Goal: Find specific page/section: Find specific page/section

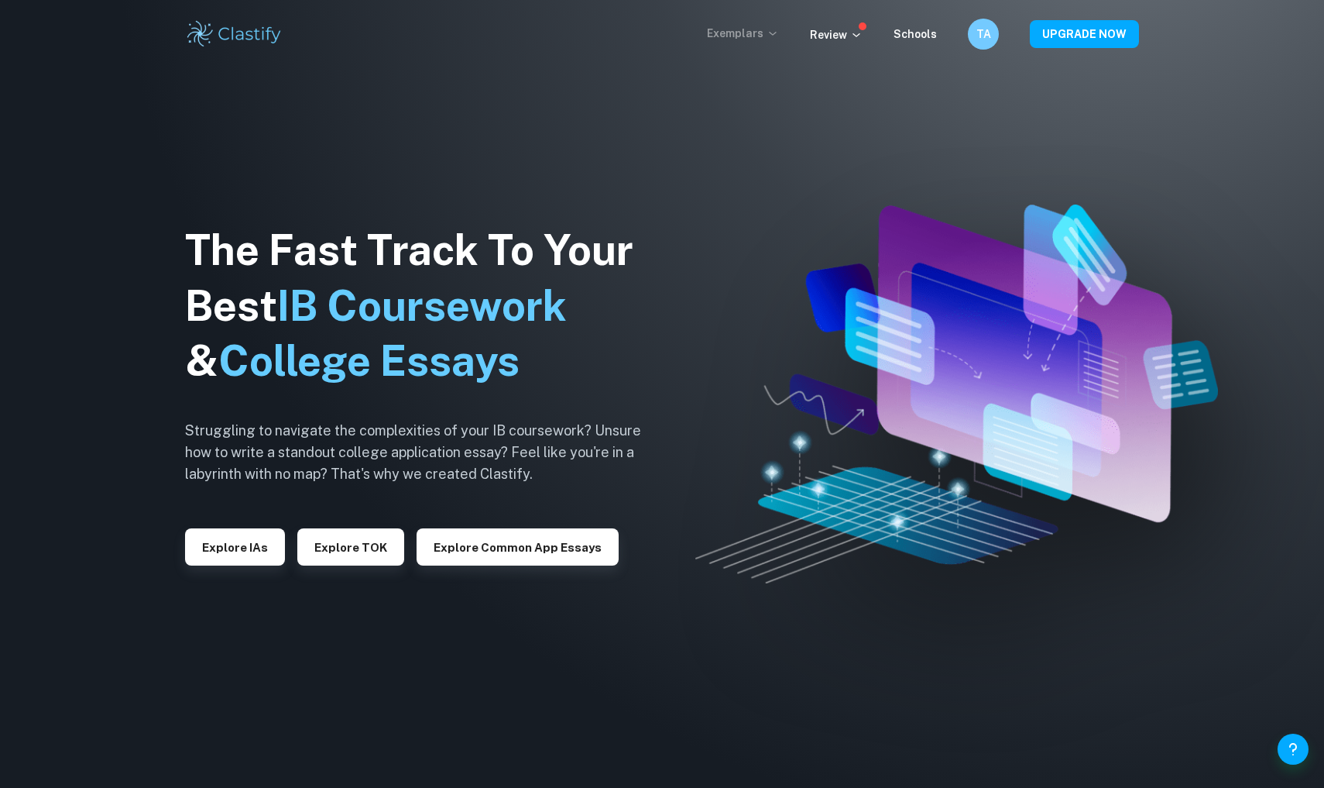
click at [761, 34] on p "Exemplars" at bounding box center [743, 33] width 72 height 17
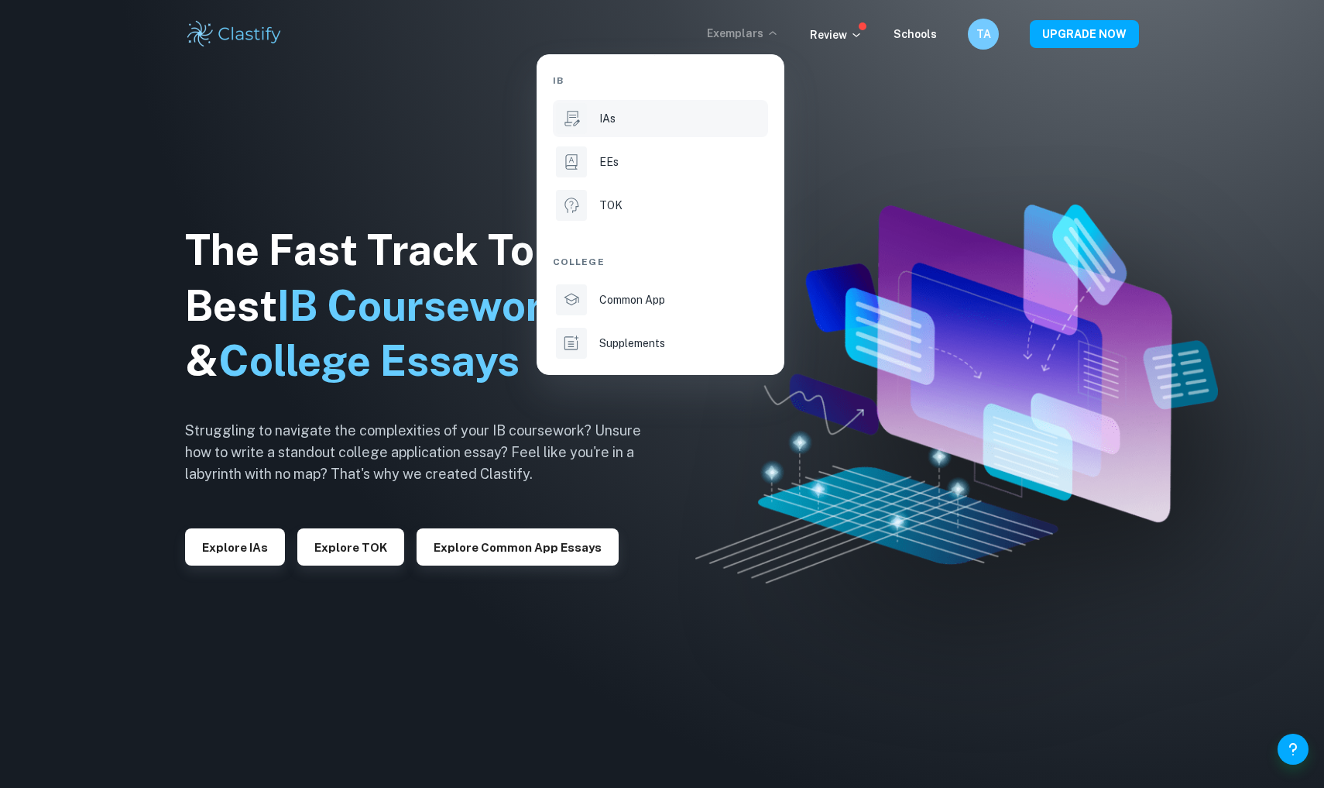
click at [638, 115] on div "IAs" at bounding box center [682, 118] width 166 height 17
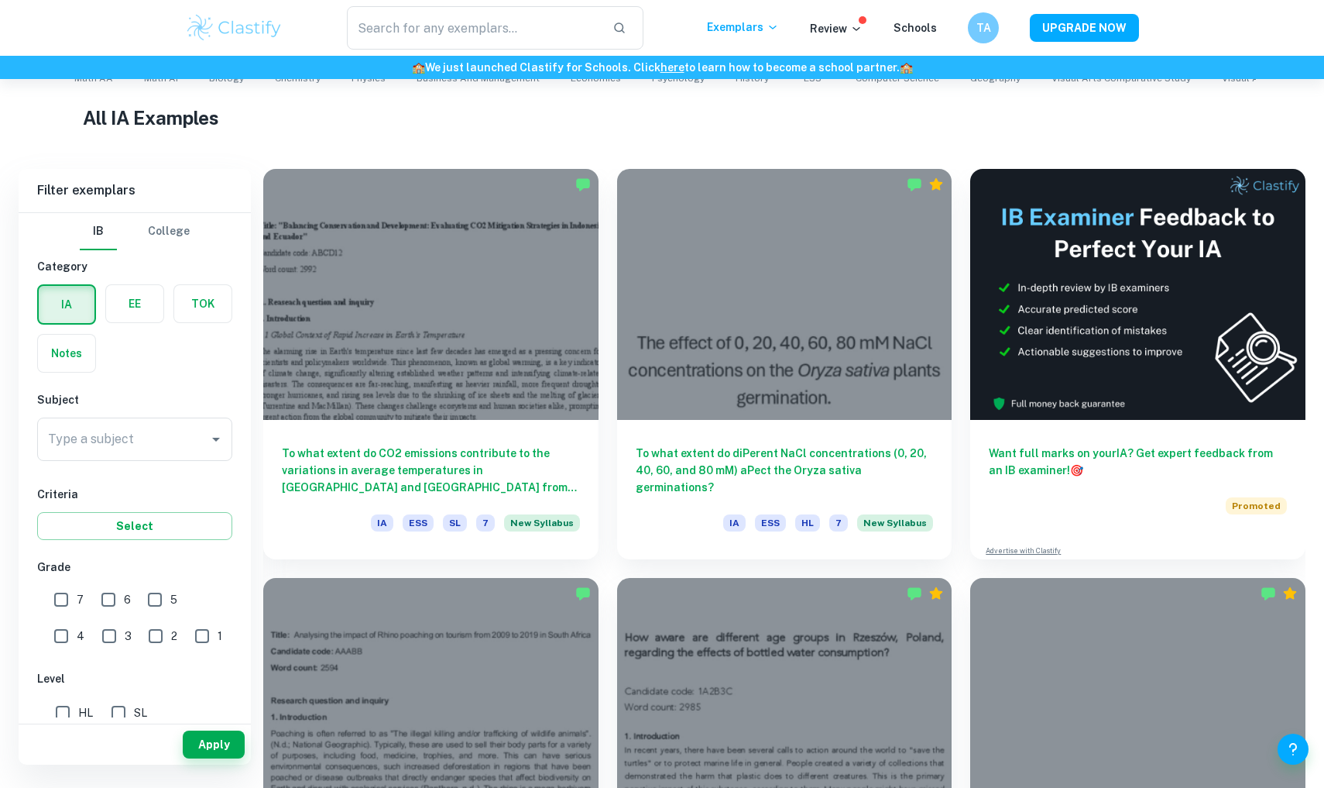
scroll to position [379, 0]
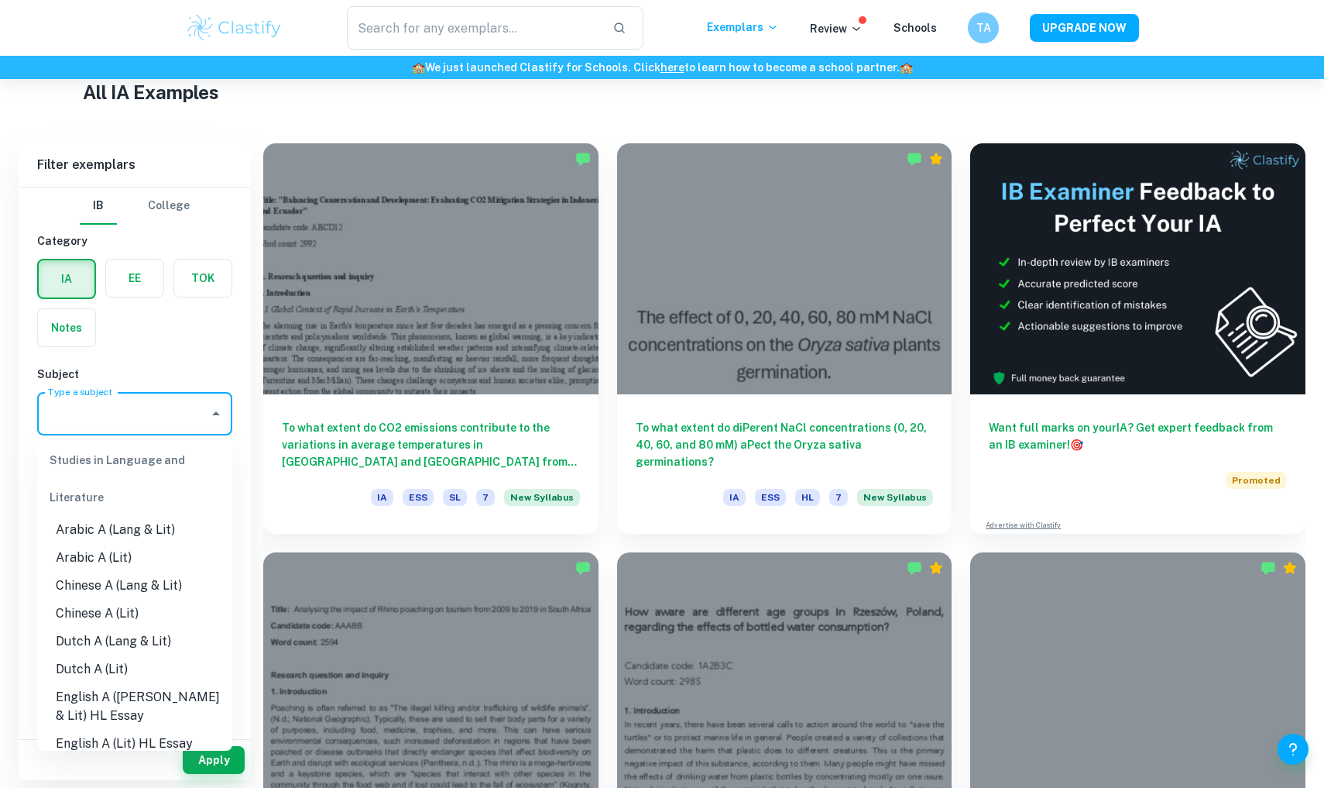
click at [136, 428] on input "Type a subject" at bounding box center [123, 413] width 158 height 29
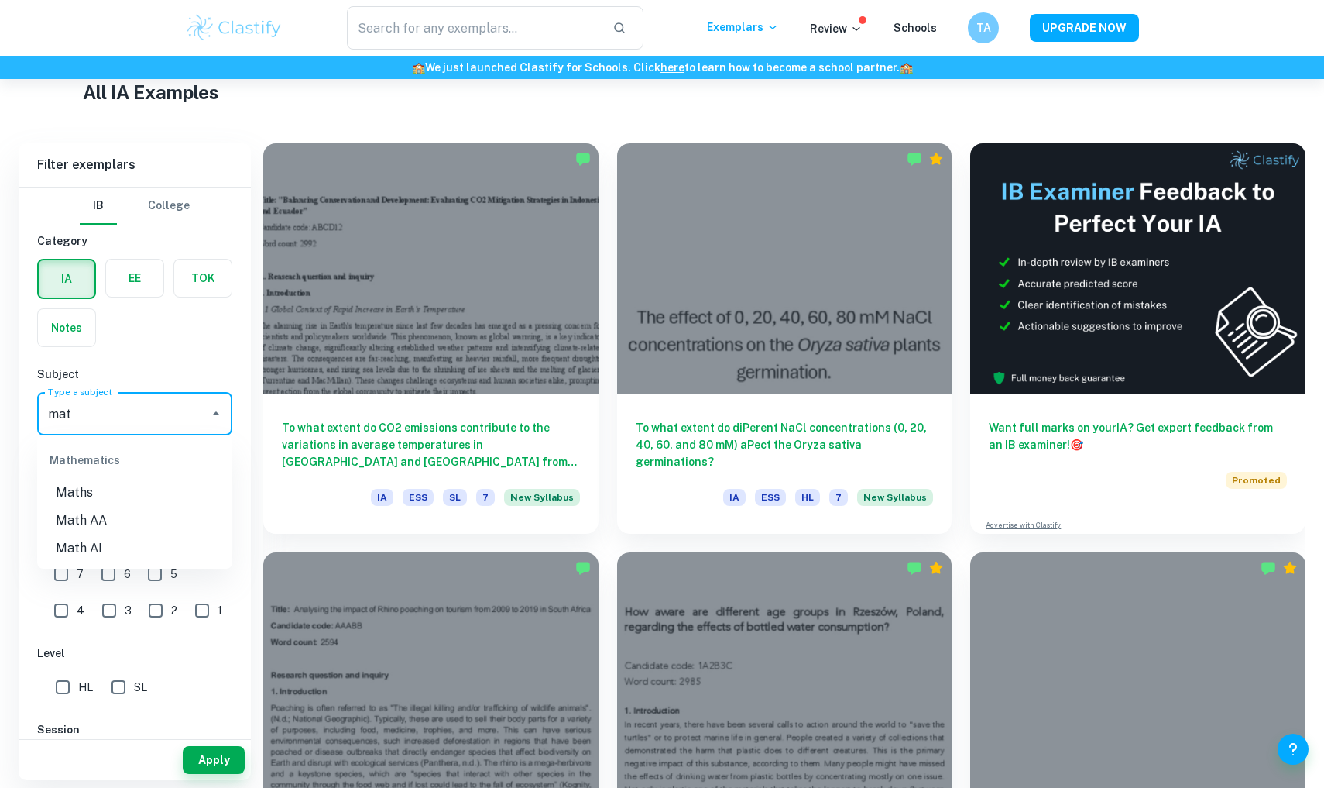
click at [95, 530] on li "Math AA" at bounding box center [134, 521] width 195 height 28
type input "Math AA"
click at [125, 688] on input "SL" at bounding box center [118, 686] width 31 height 31
checkbox input "true"
click at [58, 575] on input "7" at bounding box center [61, 573] width 31 height 31
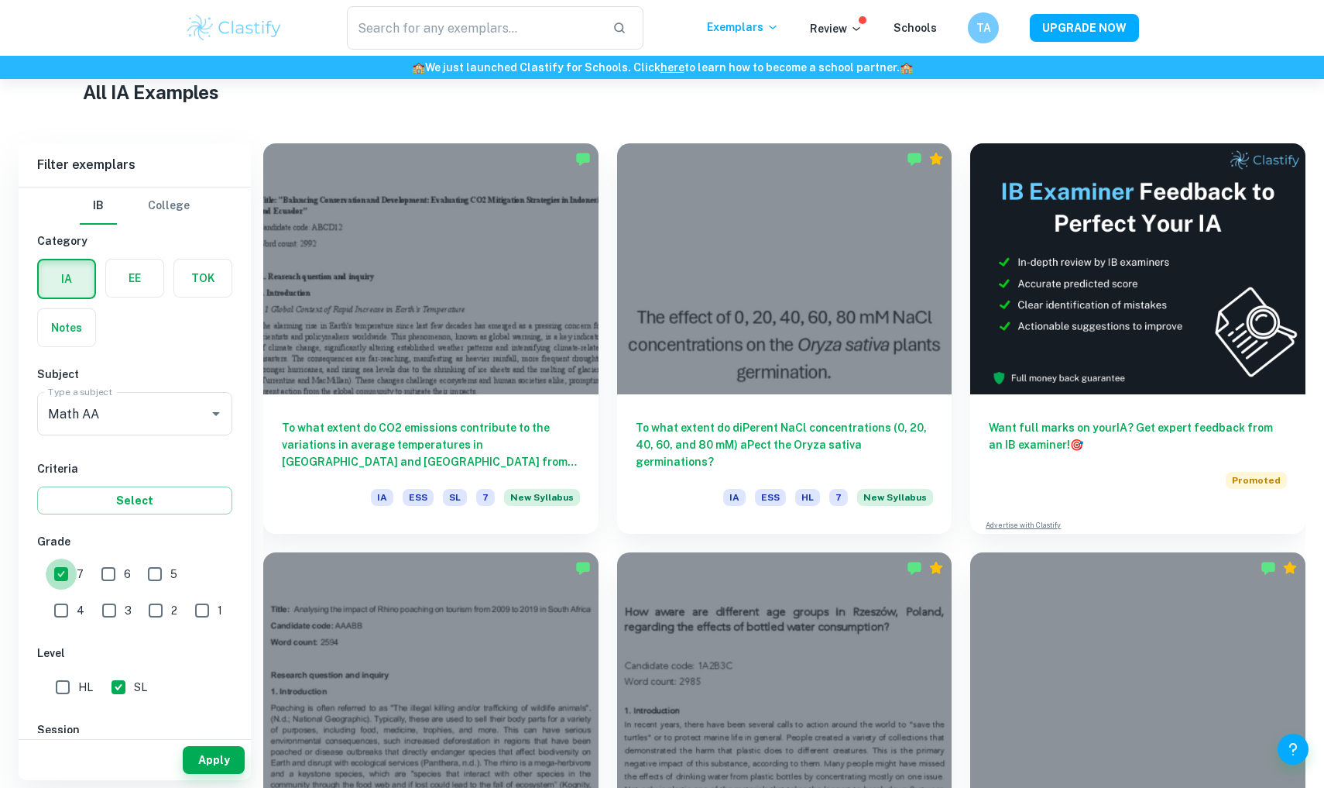
click at [61, 578] on input "7" at bounding box center [61, 573] width 31 height 31
checkbox input "false"
click at [204, 757] on button "Apply" at bounding box center [214, 760] width 62 height 28
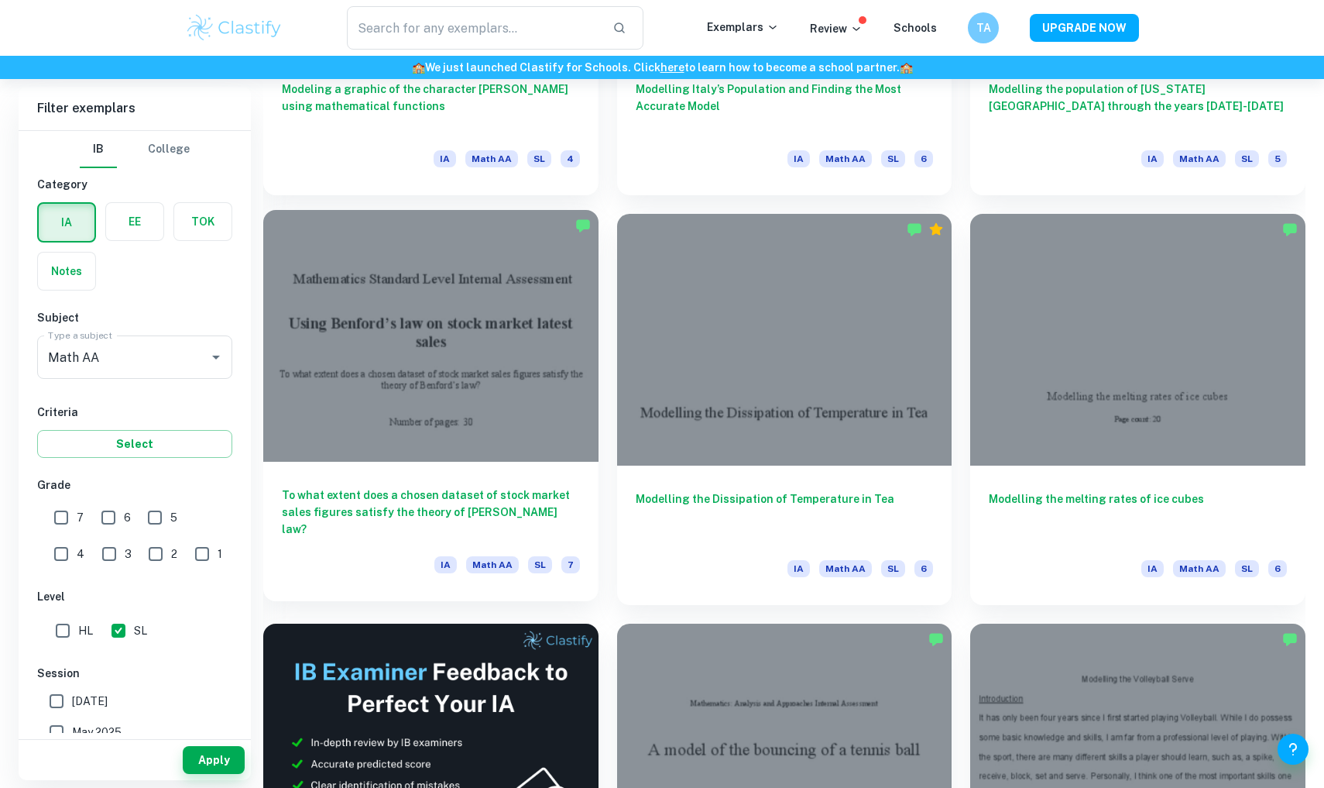
scroll to position [2360, 0]
